Goal: Information Seeking & Learning: Learn about a topic

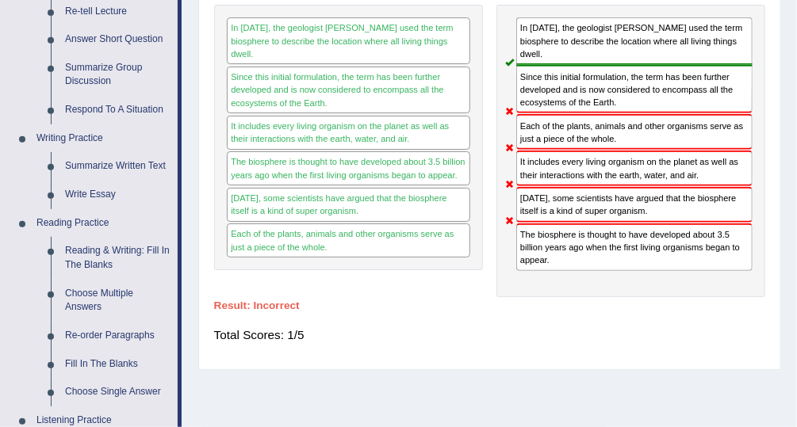
scroll to position [304, 0]
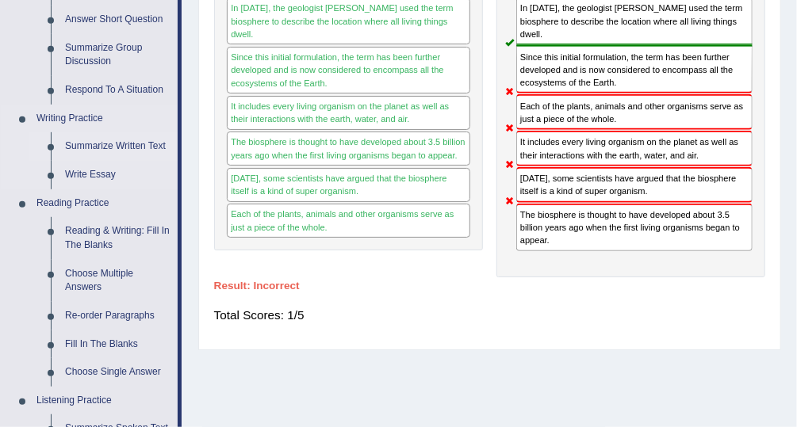
click at [97, 143] on link "Summarize Written Text" at bounding box center [118, 146] width 120 height 29
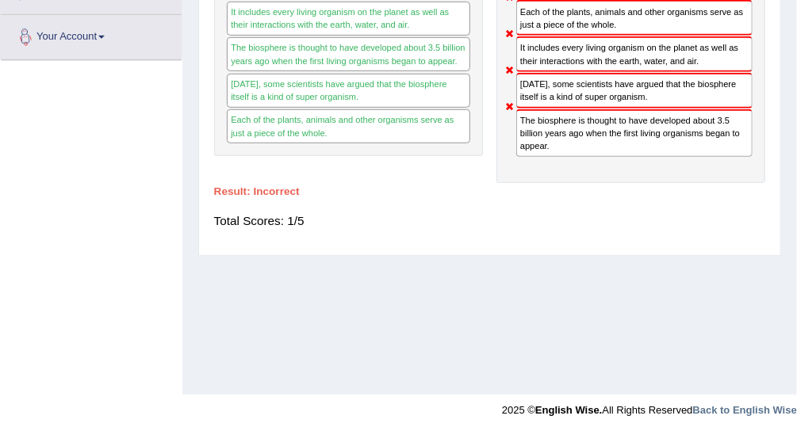
scroll to position [404, 0]
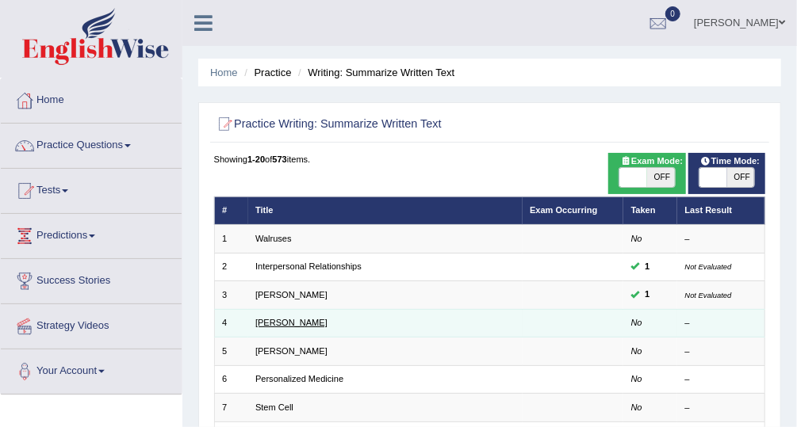
click at [277, 323] on link "Jonas Salk" at bounding box center [291, 323] width 72 height 10
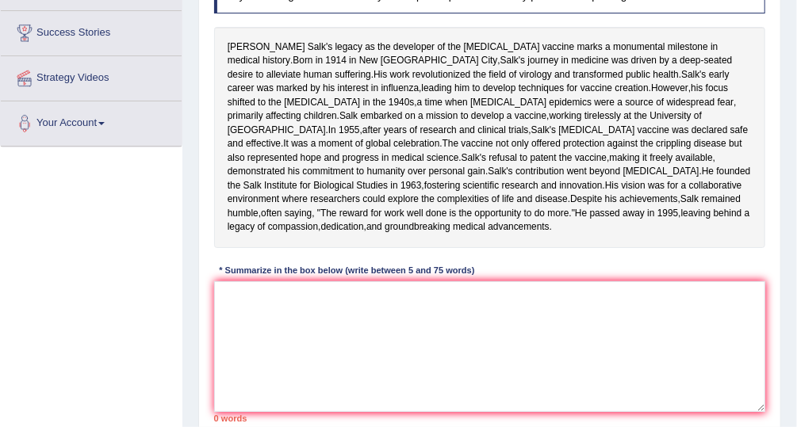
scroll to position [231, 0]
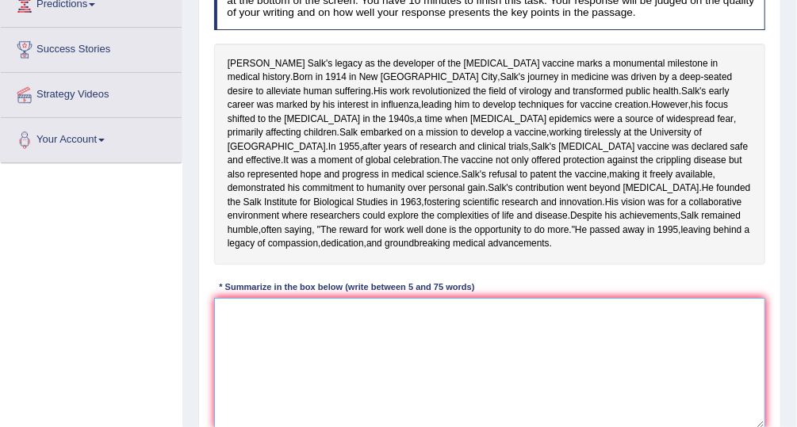
click at [325, 391] on textarea at bounding box center [490, 363] width 552 height 131
click at [325, 391] on textarea "Jonas Salk's legacy as" at bounding box center [490, 363] width 552 height 131
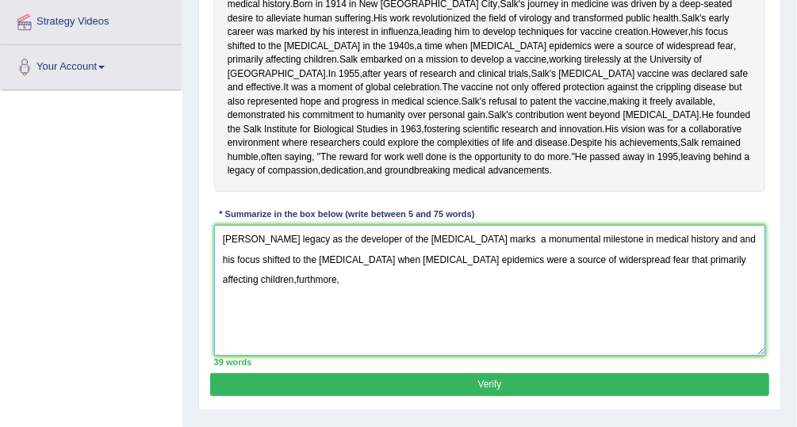
scroll to position [305, 0]
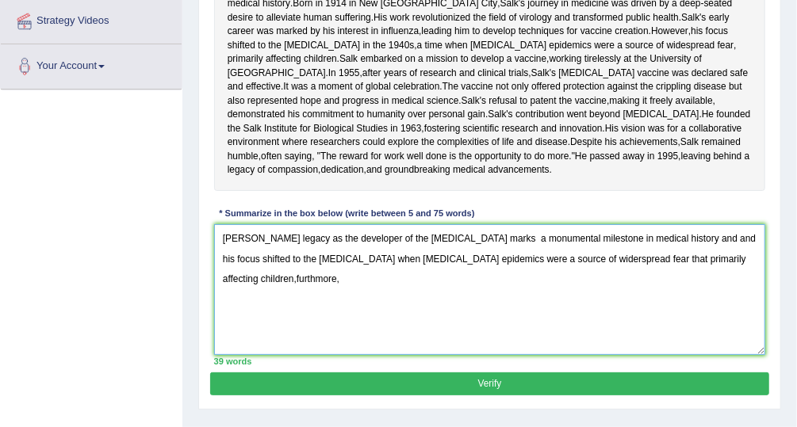
click at [693, 326] on textarea "Jonas Salk's legacy as the developer of the polio vaccine marks a monumental mi…" at bounding box center [490, 289] width 552 height 131
click at [744, 326] on textarea "Jonas Salk's legacy as the developer of the polio vaccine marks a monumental mi…" at bounding box center [490, 289] width 552 height 131
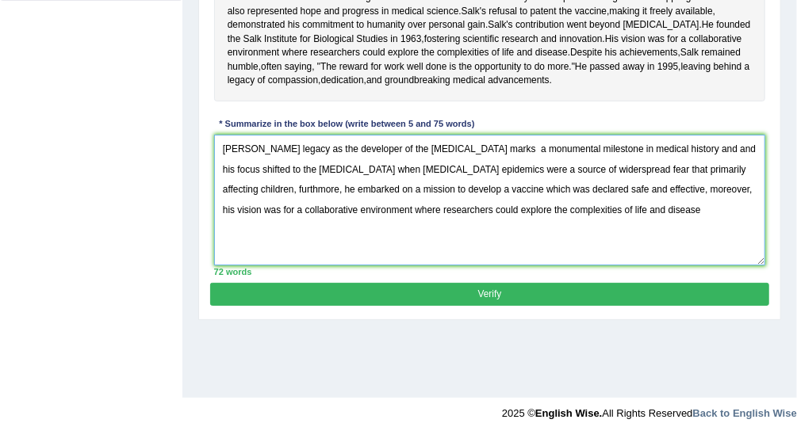
scroll to position [404, 0]
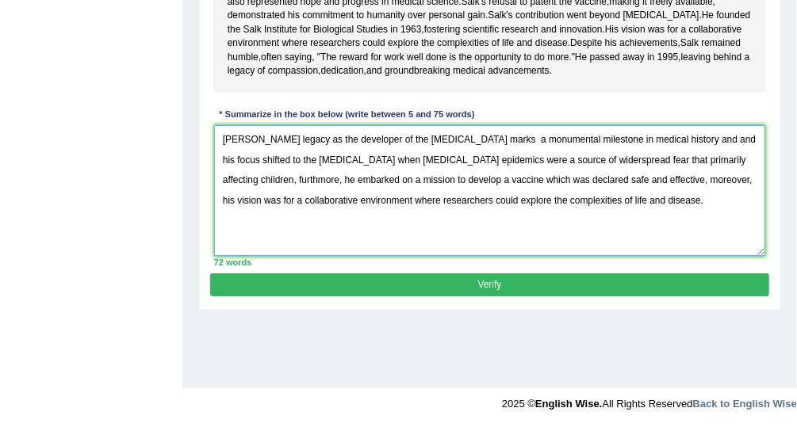
type textarea "Jonas Salk's legacy as the developer of the polio vaccine marks a monumental mi…"
click at [548, 296] on button "Verify" at bounding box center [489, 284] width 558 height 23
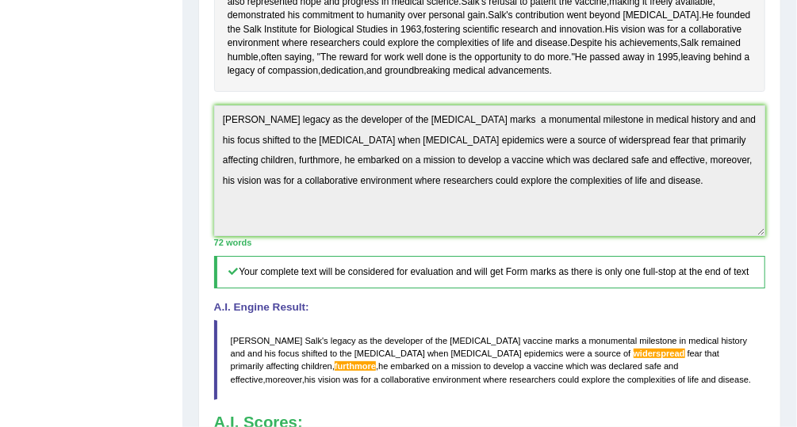
drag, startPoint x: 800, startPoint y: 196, endPoint x: 803, endPoint y: 392, distance: 196.6
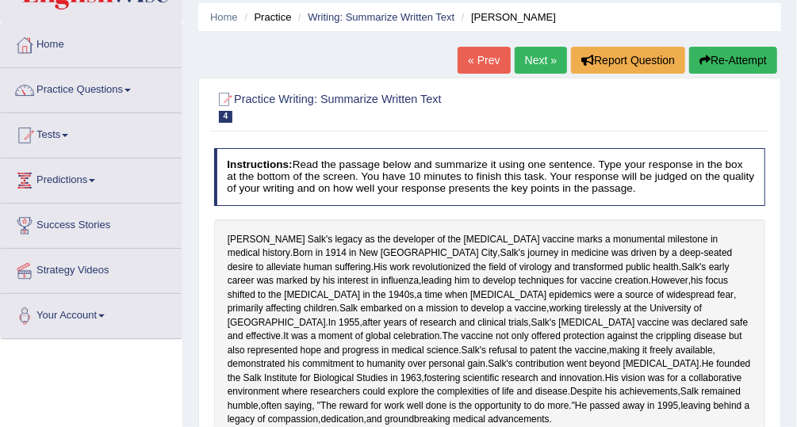
scroll to position [0, 0]
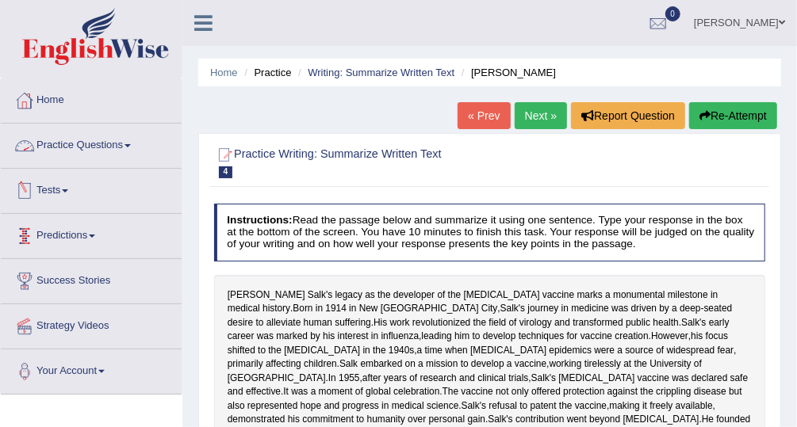
click at [100, 105] on link "Home" at bounding box center [91, 98] width 181 height 40
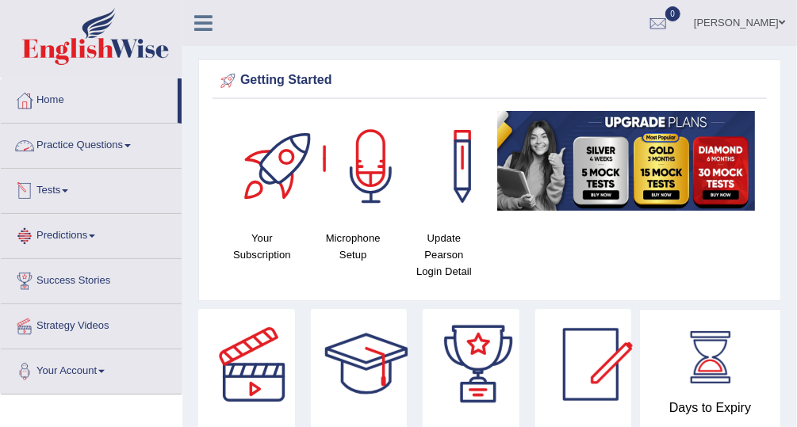
click at [116, 143] on link "Practice Questions" at bounding box center [91, 144] width 181 height 40
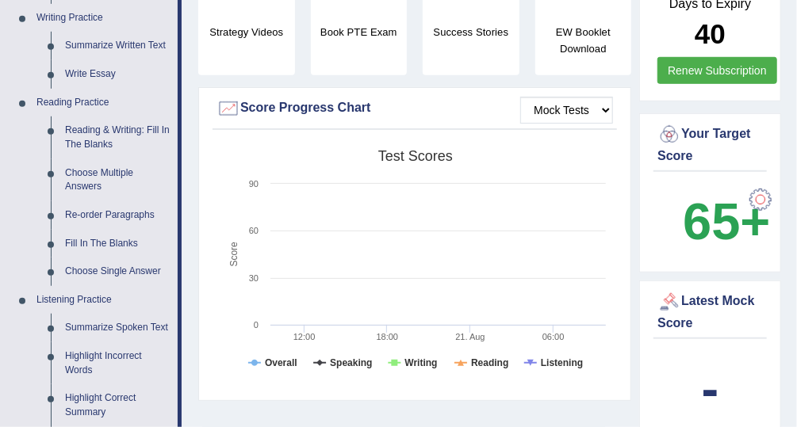
scroll to position [396, 0]
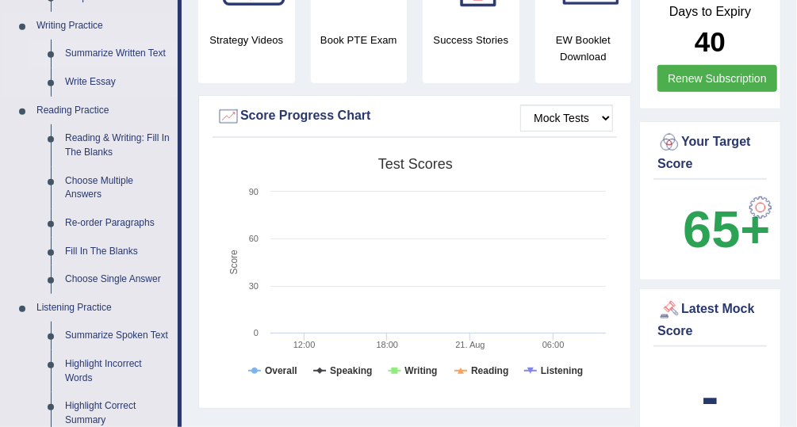
click at [115, 52] on link "Summarize Written Text" at bounding box center [118, 54] width 120 height 29
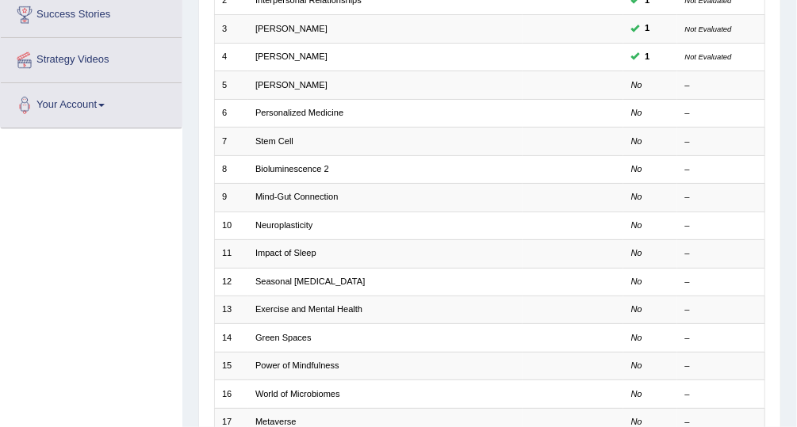
scroll to position [273, 0]
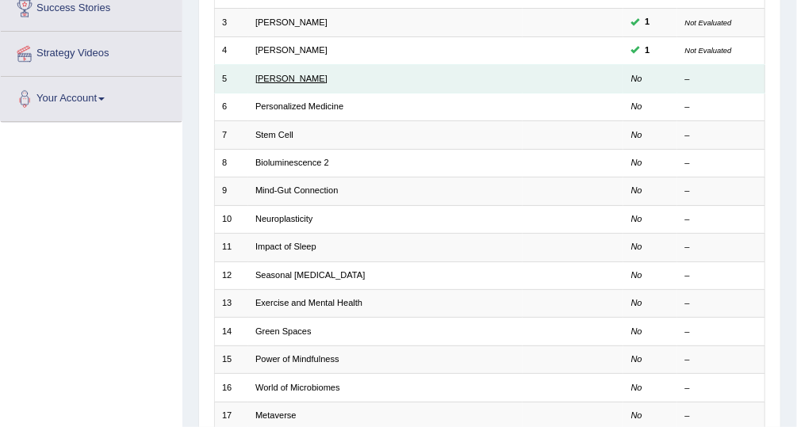
click at [303, 78] on link "[PERSON_NAME]" at bounding box center [291, 79] width 72 height 10
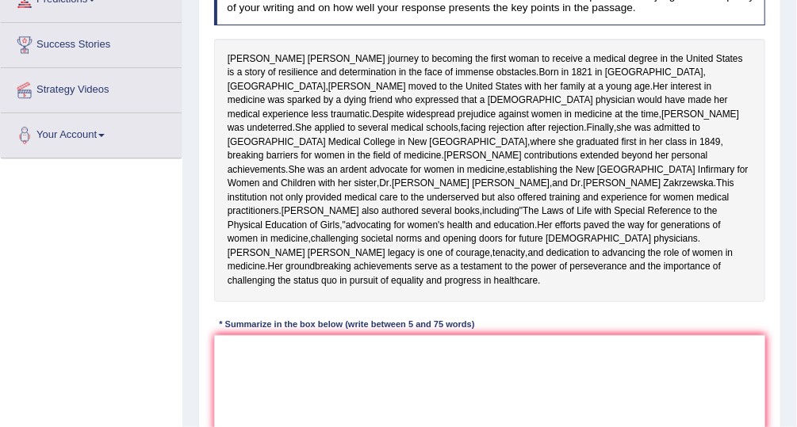
scroll to position [240, 0]
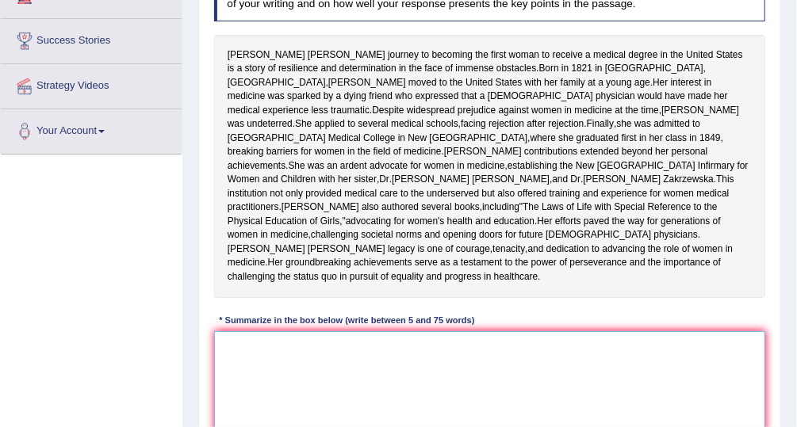
click at [265, 403] on textarea at bounding box center [490, 396] width 552 height 131
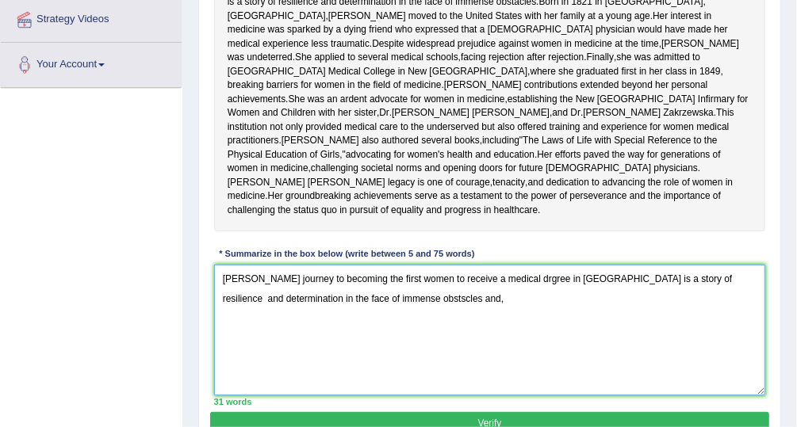
scroll to position [305, 0]
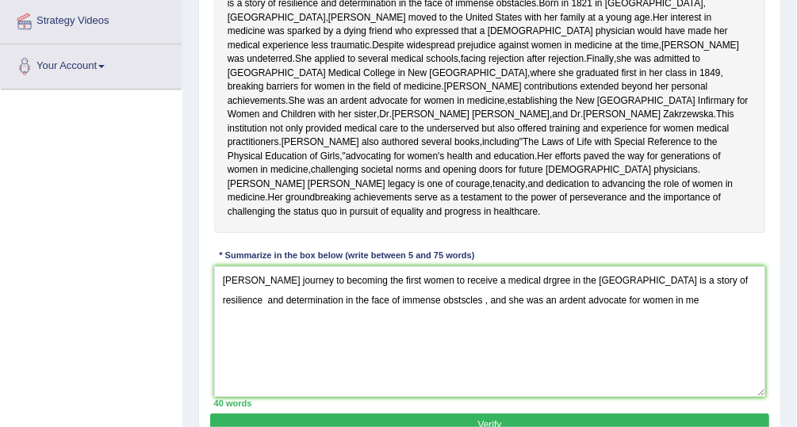
drag, startPoint x: 680, startPoint y: 167, endPoint x: 673, endPoint y: 174, distance: 10.1
click at [673, 174] on div "Elizabeth Blackwell's journey to becoming the first woman to receive a medical …" at bounding box center [490, 101] width 552 height 263
click at [657, 355] on textarea "Elizabeth Blackwell's journey to becoming the first women to receive a medical …" at bounding box center [490, 331] width 552 height 131
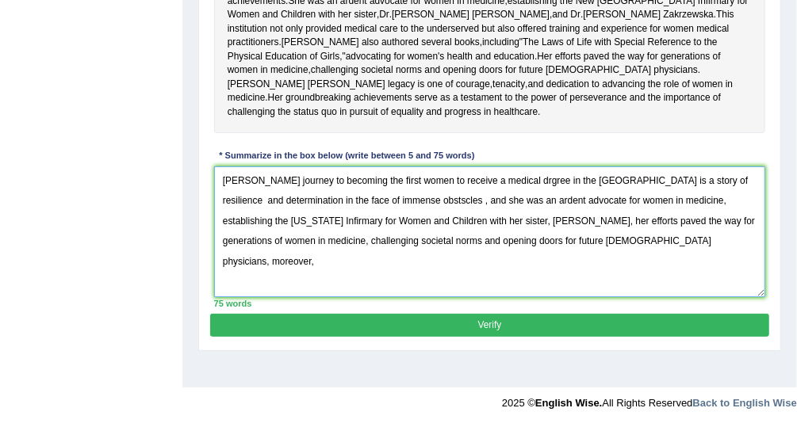
scroll to position [401, 0]
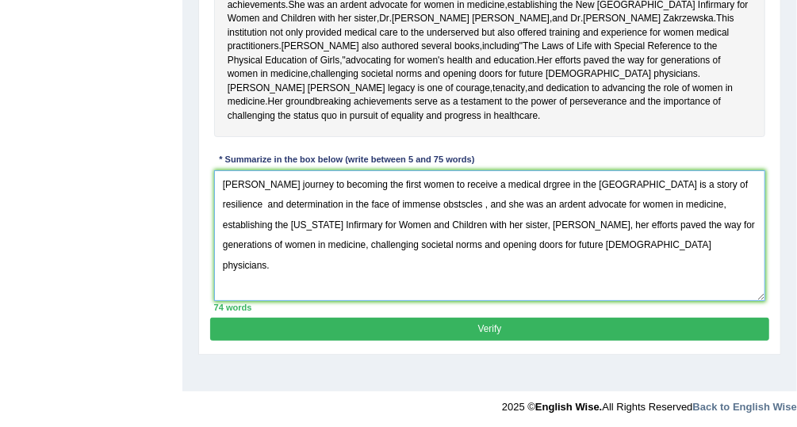
click at [442, 258] on textarea "Elizabeth Blackwell's journey to becoming the first women to receive a medical …" at bounding box center [490, 235] width 552 height 131
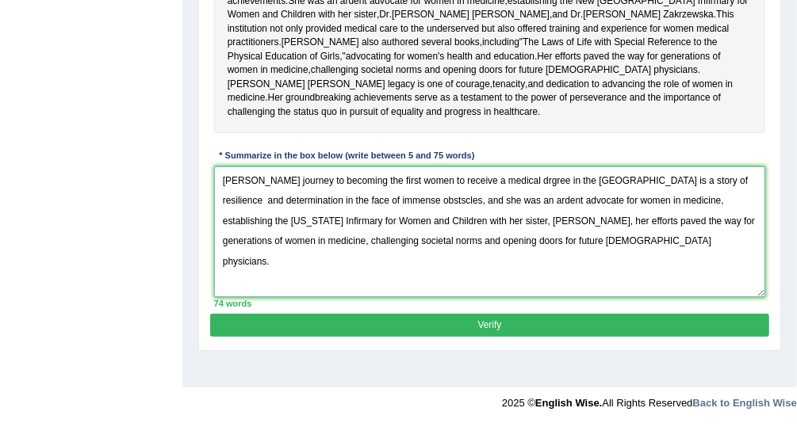
scroll to position [431, 0]
type textarea "Elizabeth Blackwell's journey to becoming the first women to receive a medical …"
click at [492, 337] on button "Verify" at bounding box center [489, 325] width 558 height 23
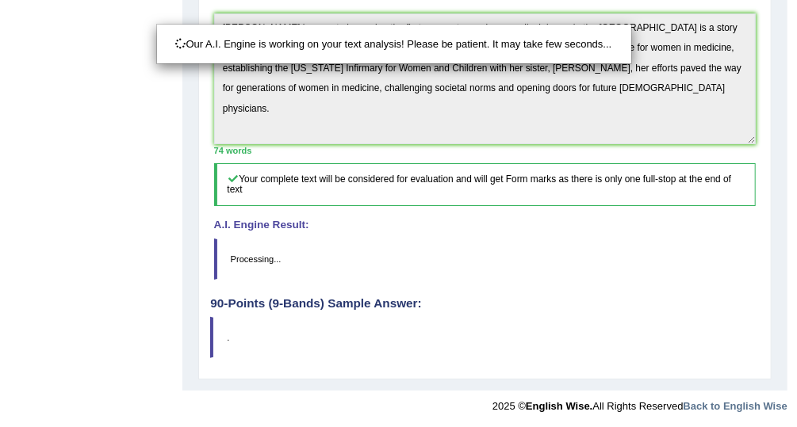
scroll to position [591, 0]
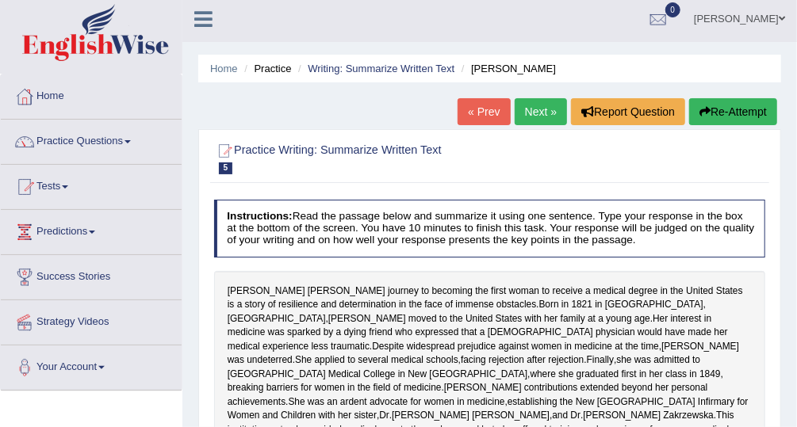
scroll to position [0, 0]
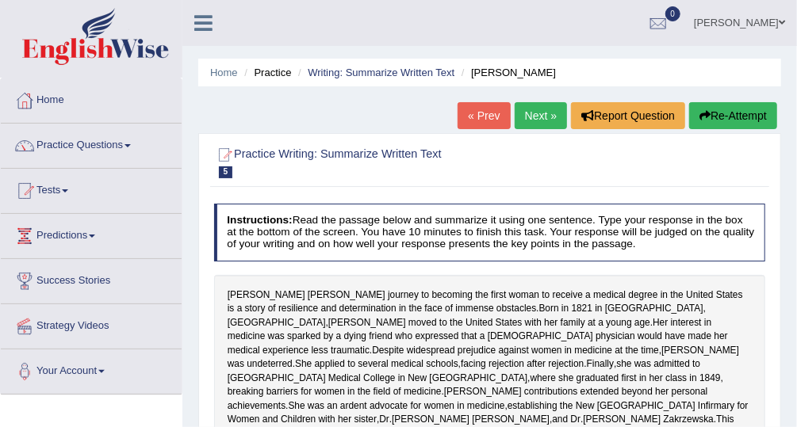
click at [739, 116] on button "Re-Attempt" at bounding box center [733, 115] width 88 height 27
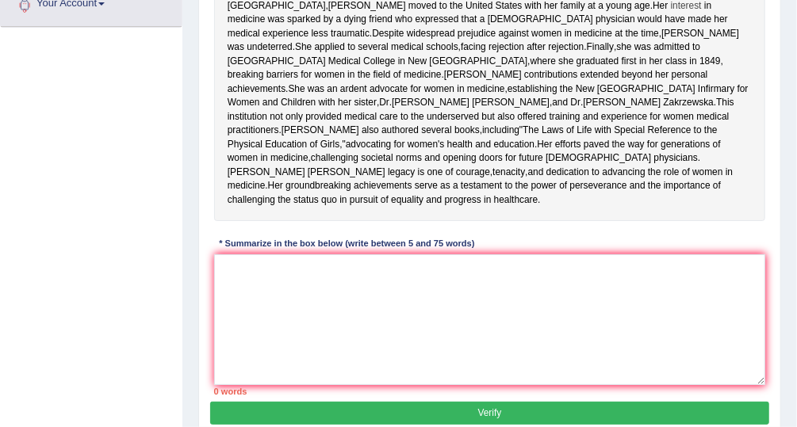
scroll to position [380, 0]
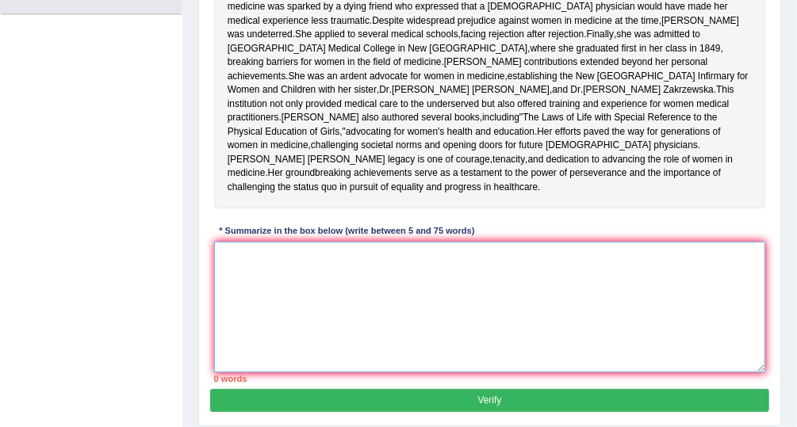
click at [343, 300] on textarea at bounding box center [490, 307] width 552 height 131
paste textarea "[PERSON_NAME] journey to becoming the first women to receive a medical drgree i…"
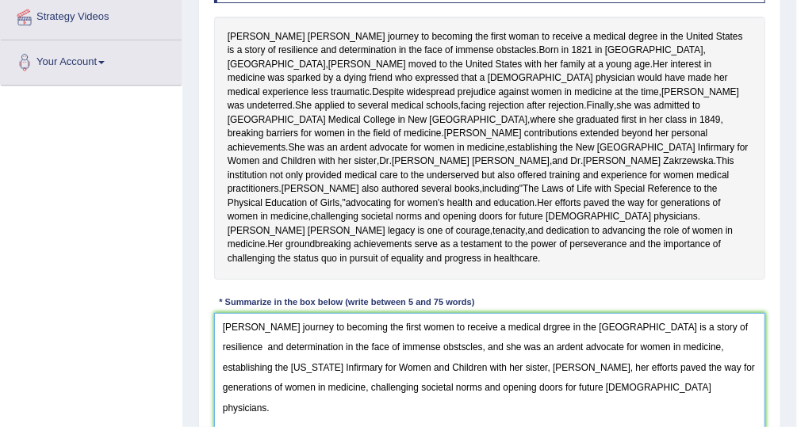
scroll to position [308, 0]
click at [417, 398] on textarea "[PERSON_NAME] journey to becoming the first women to receive a medical drgree i…" at bounding box center [490, 379] width 552 height 131
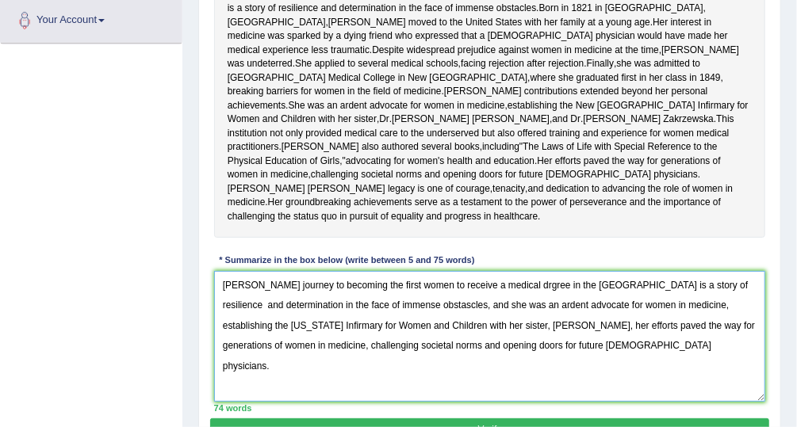
scroll to position [353, 0]
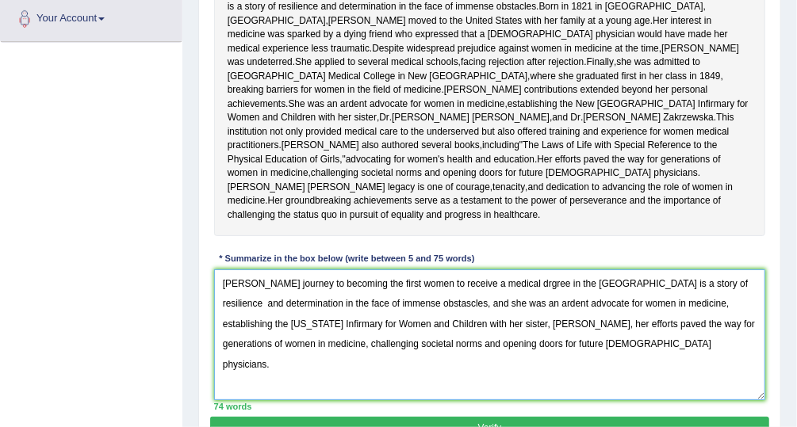
click at [481, 377] on textarea "Elizabeth Blackwell's journey to becoming the first women to receive a medical …" at bounding box center [490, 334] width 552 height 131
click at [506, 376] on textarea "Elizabeth Blackwell's journey to becoming the first women to receive a medical …" at bounding box center [490, 334] width 552 height 131
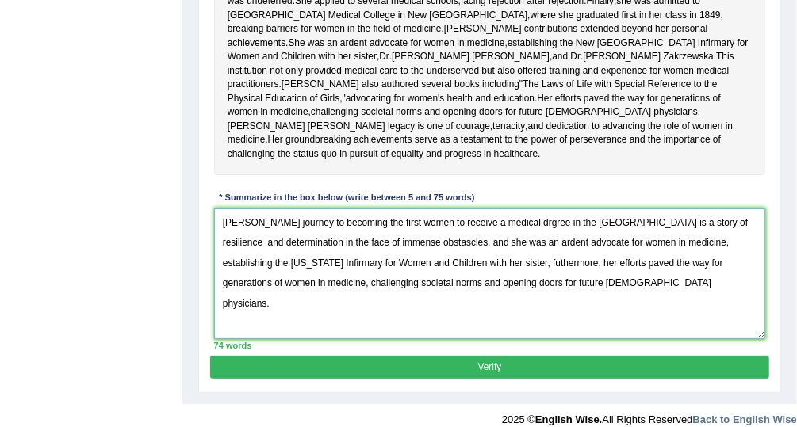
scroll to position [442, 0]
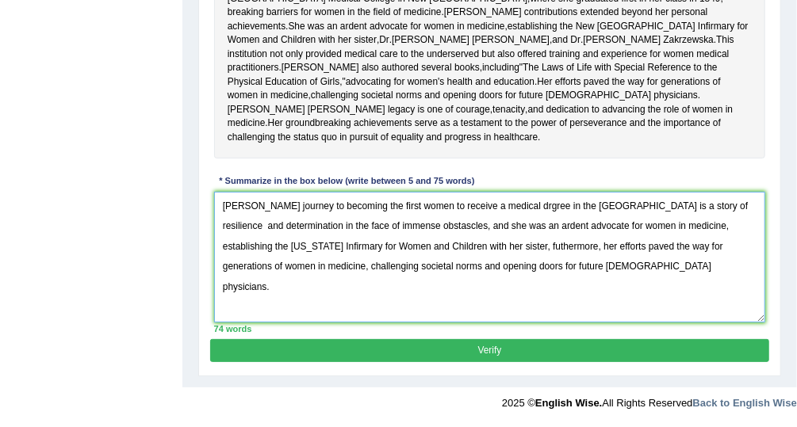
type textarea "Elizabeth Blackwell's journey to becoming the first women to receive a medical …"
click at [609, 362] on button "Verify" at bounding box center [489, 350] width 558 height 23
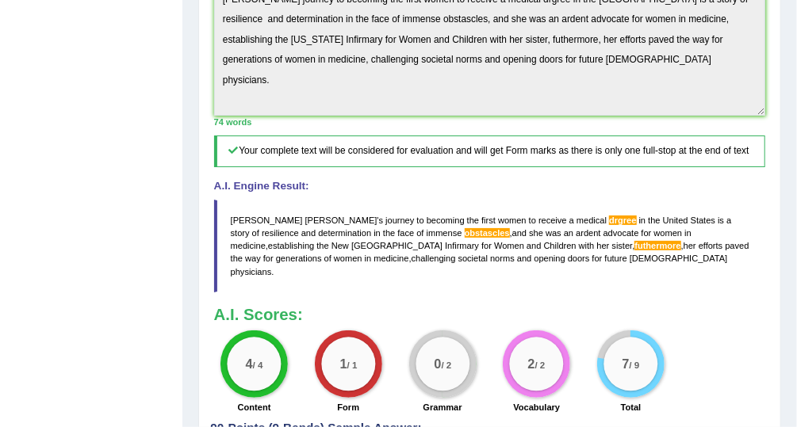
scroll to position [574, 0]
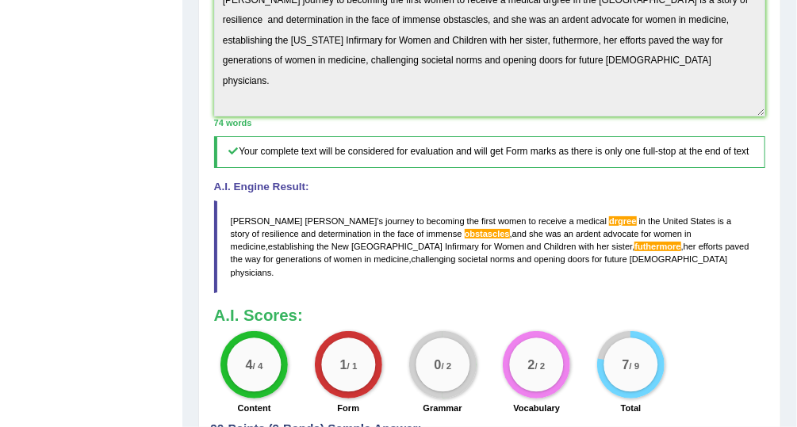
drag, startPoint x: 793, startPoint y: 264, endPoint x: 801, endPoint y: 269, distance: 10.3
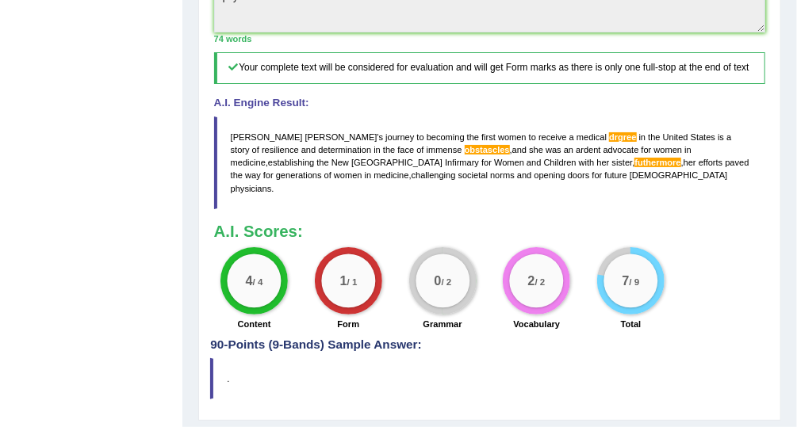
scroll to position [659, 0]
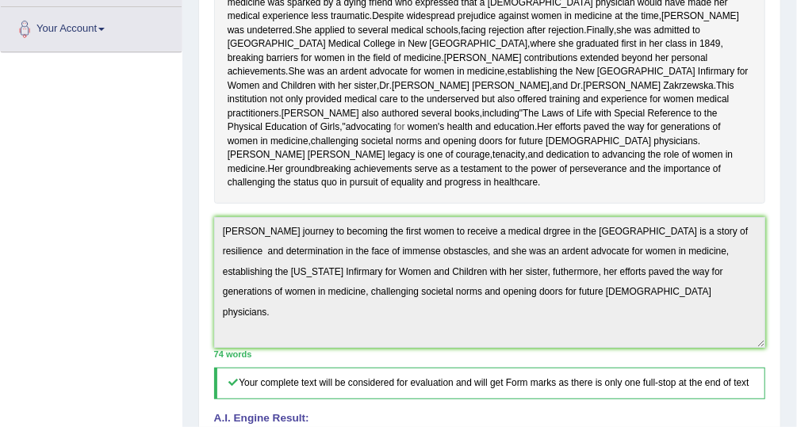
scroll to position [216, 0]
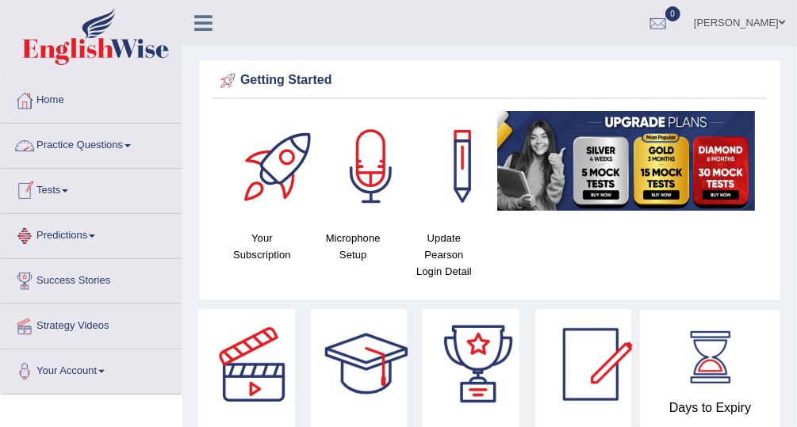
click at [108, 154] on link "Practice Questions" at bounding box center [91, 144] width 181 height 40
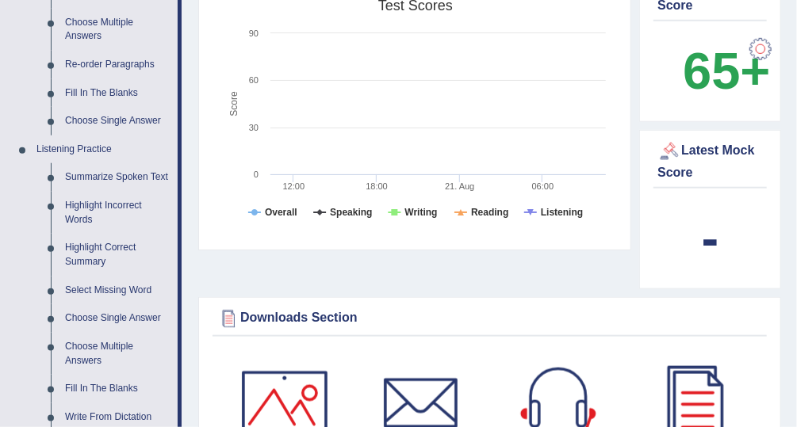
scroll to position [562, 0]
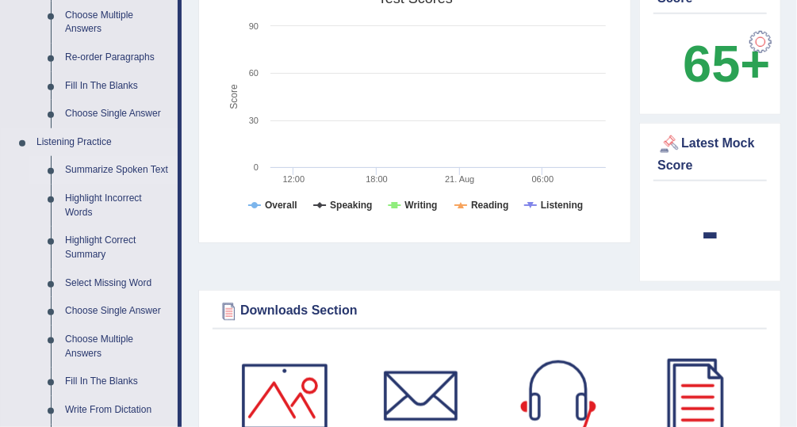
click at [153, 175] on link "Summarize Spoken Text" at bounding box center [118, 170] width 120 height 29
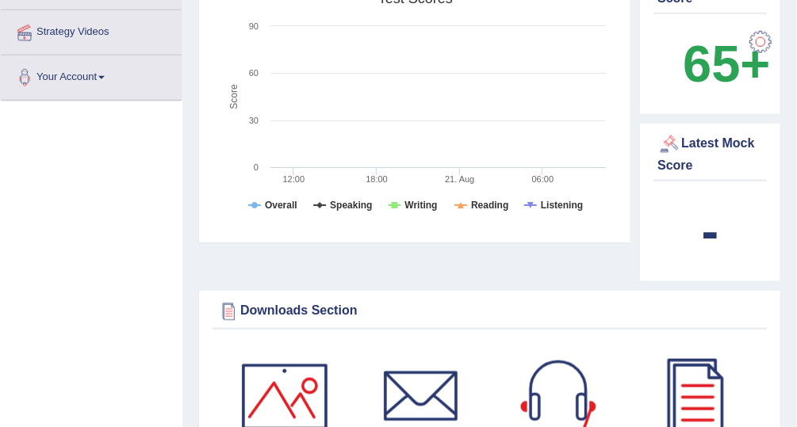
scroll to position [195, 0]
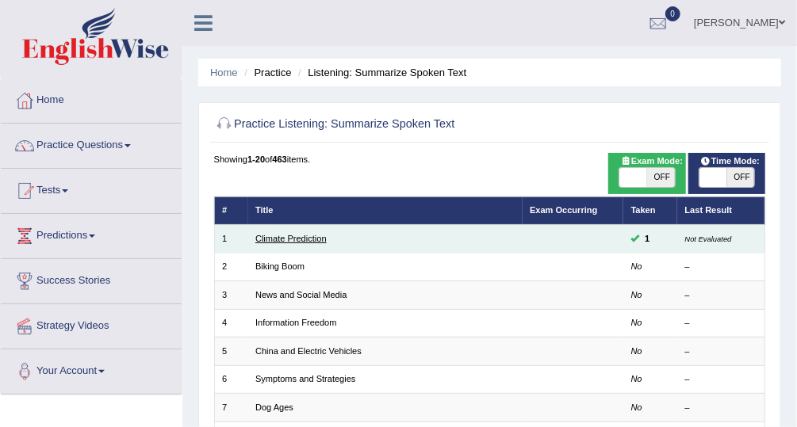
click at [298, 239] on link "Climate Prediction" at bounding box center [290, 239] width 71 height 10
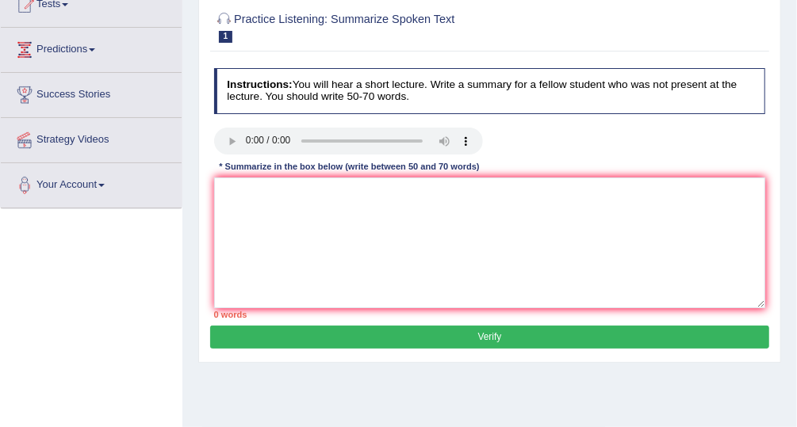
scroll to position [187, 0]
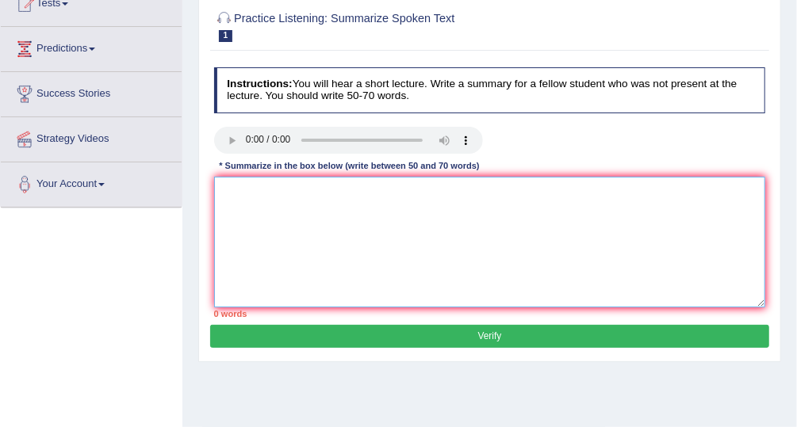
click at [304, 190] on textarea at bounding box center [490, 242] width 552 height 131
click at [250, 189] on textarea at bounding box center [490, 242] width 552 height 131
click at [317, 189] on textarea "As well as industrial" at bounding box center [490, 242] width 552 height 131
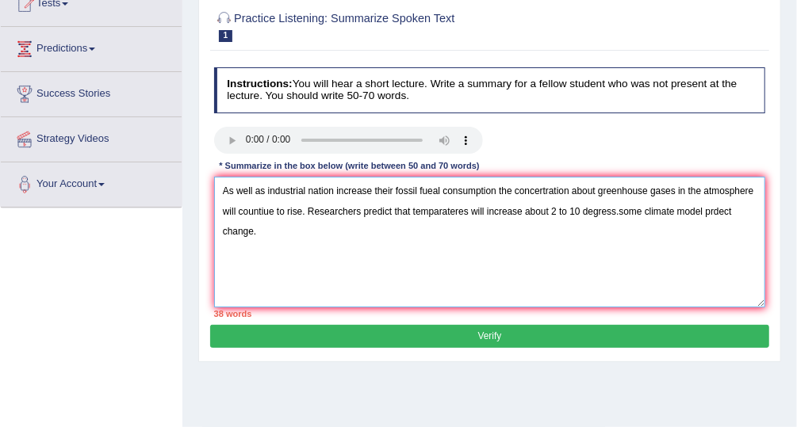
type textarea "As well as industrial nation increase their fossil fueal consumption the concer…"
